Goal: Find specific page/section: Find specific page/section

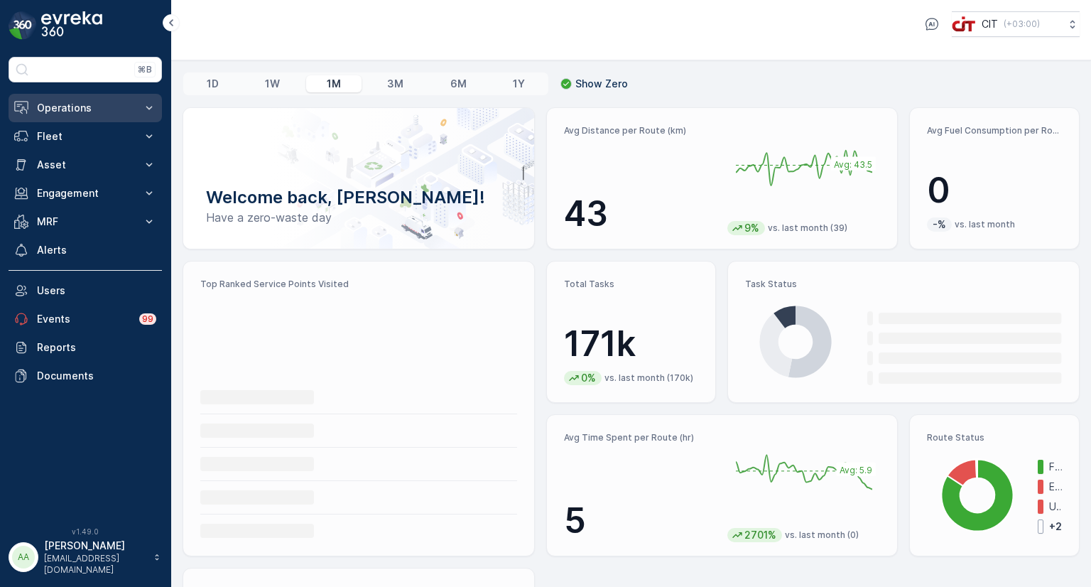
click at [67, 107] on p "Operations" at bounding box center [85, 108] width 97 height 14
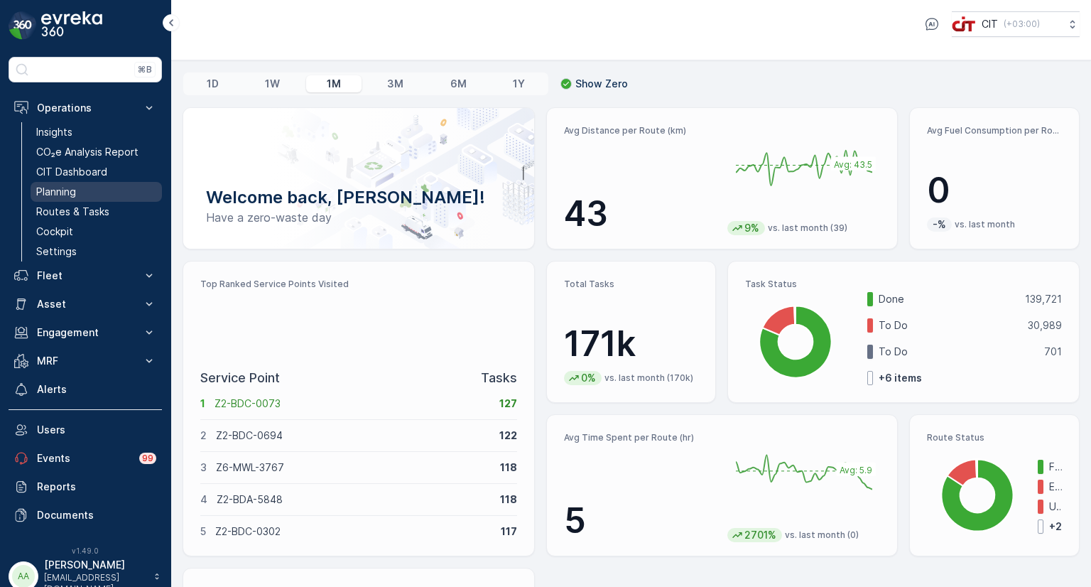
drag, startPoint x: 62, startPoint y: 205, endPoint x: 49, endPoint y: 188, distance: 21.3
click at [49, 188] on p "Planning" at bounding box center [56, 192] width 40 height 14
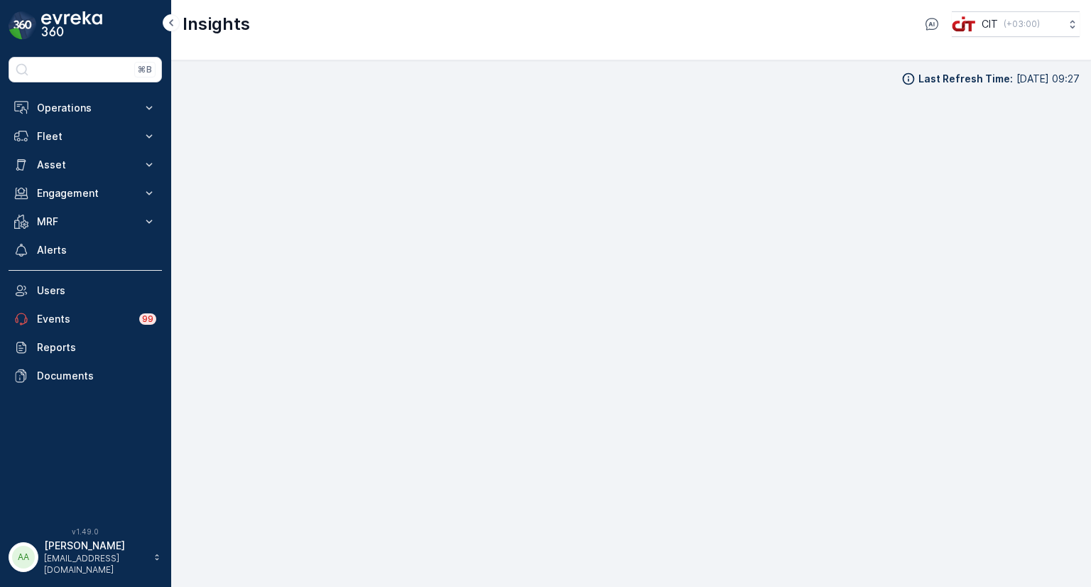
scroll to position [11, 0]
